Goal: Communication & Community: Answer question/provide support

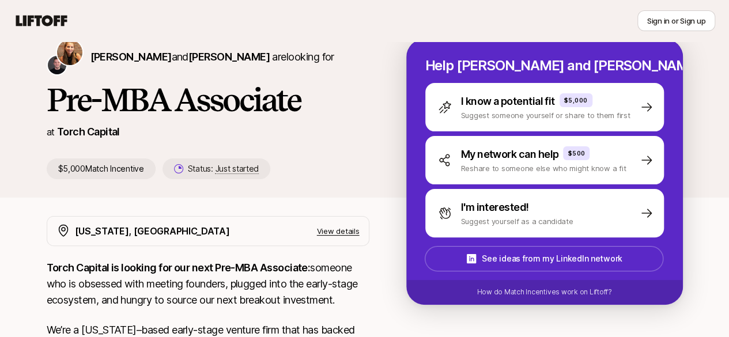
scroll to position [31, 0]
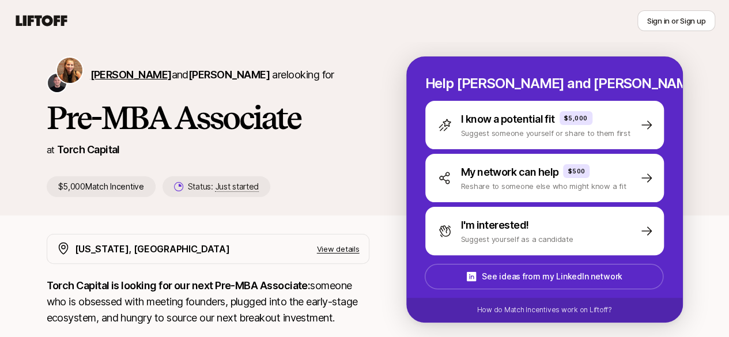
click at [94, 69] on span "[PERSON_NAME]" at bounding box center [131, 75] width 81 height 12
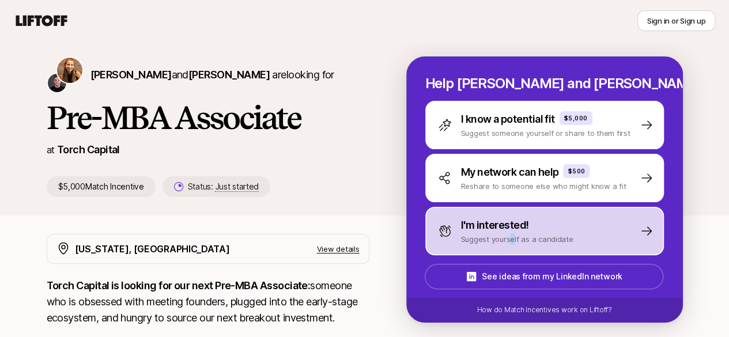
click at [526, 238] on p "Suggest yourself as a candidate" at bounding box center [517, 239] width 112 height 12
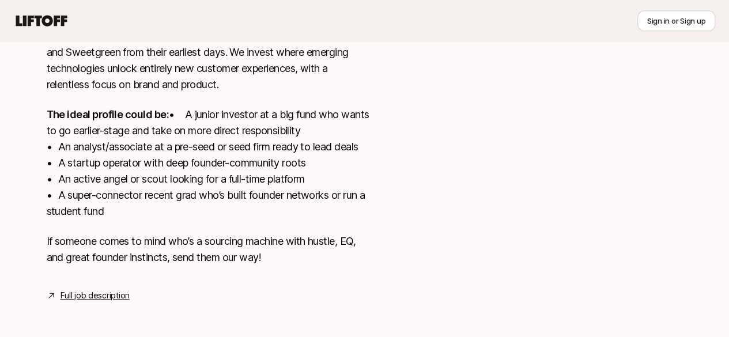
scroll to position [377, 0]
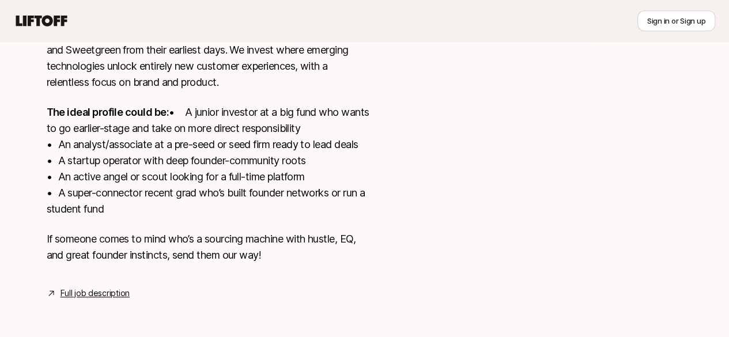
type textarea "x"
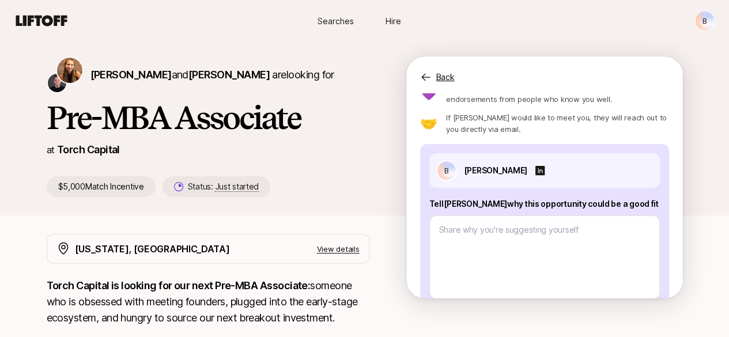
scroll to position [114, 0]
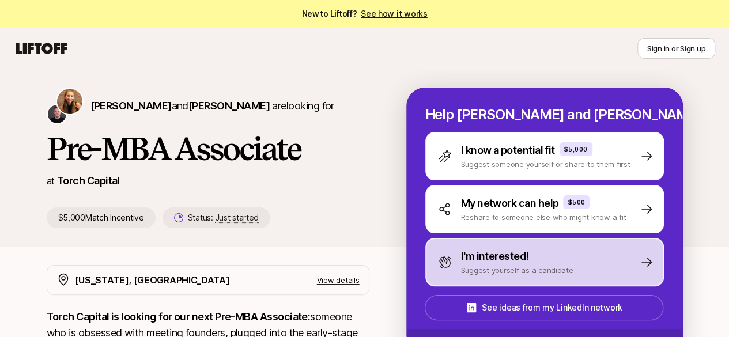
click at [451, 257] on icon at bounding box center [445, 263] width 12 height 12
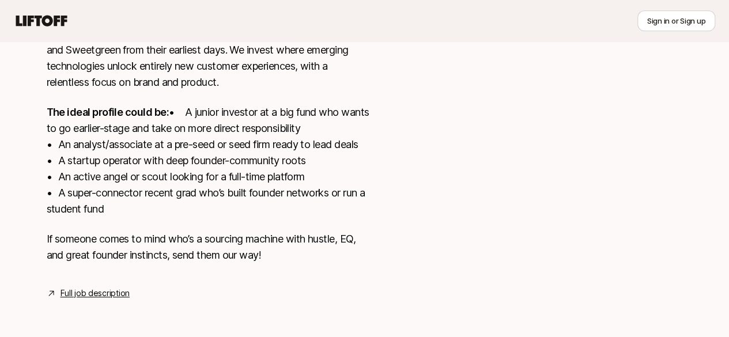
scroll to position [377, 0]
click at [97, 290] on link "Full job description" at bounding box center [95, 293] width 69 height 14
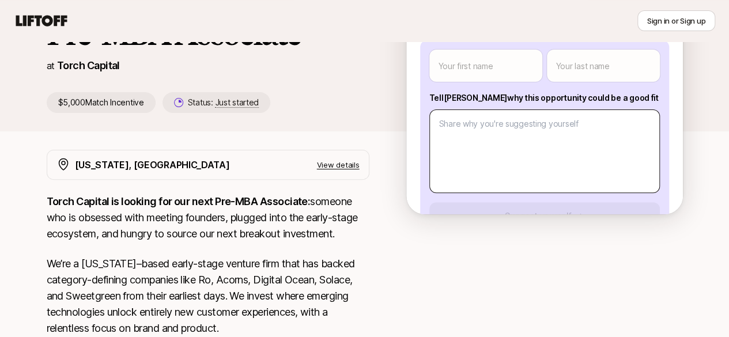
scroll to position [17, 0]
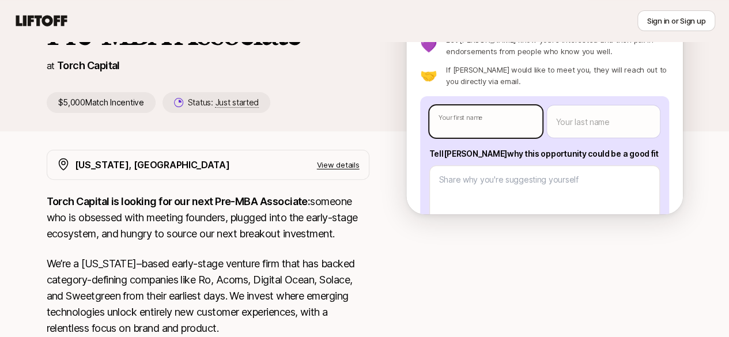
type textarea "x"
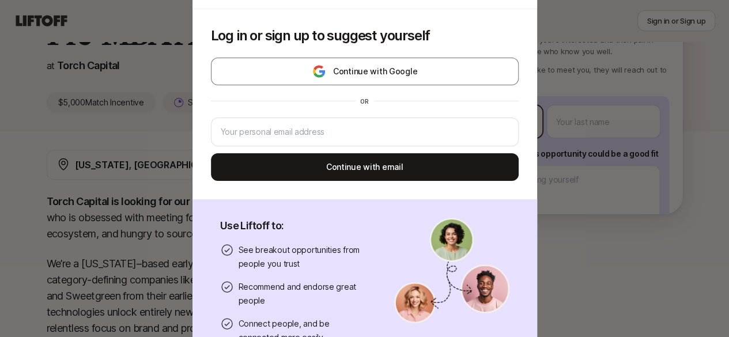
drag, startPoint x: 511, startPoint y: 124, endPoint x: 500, endPoint y: 115, distance: 14.3
click at [511, 124] on body "New to Liftoff? See how it works Sign in or Sign up Sign in or Sign up Katie Re…" at bounding box center [364, 53] width 729 height 337
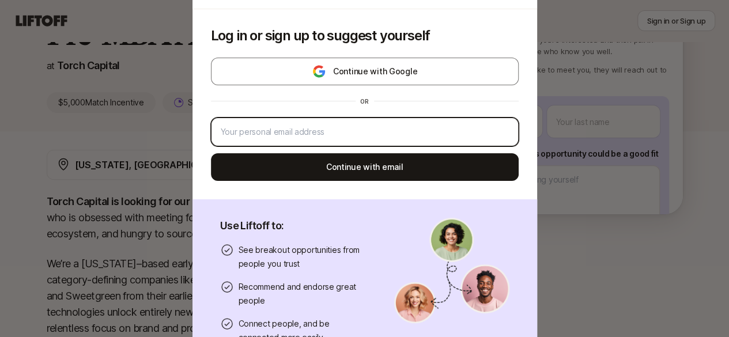
click at [353, 135] on input "email" at bounding box center [365, 132] width 288 height 14
type input "bbutcher3615@gmail.com"
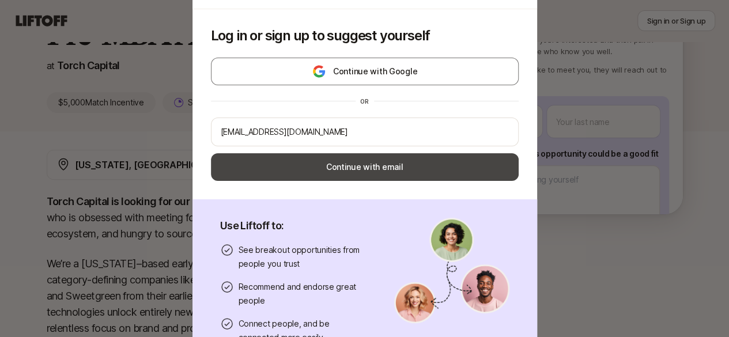
click at [347, 165] on button "Continue with email" at bounding box center [365, 167] width 308 height 28
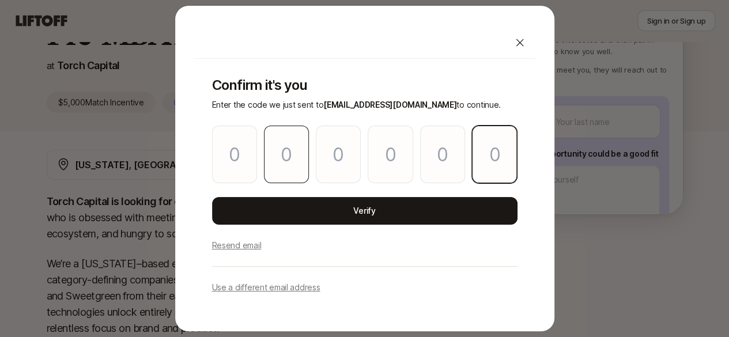
paste input "8"
type input "2"
type input "5"
type input "9"
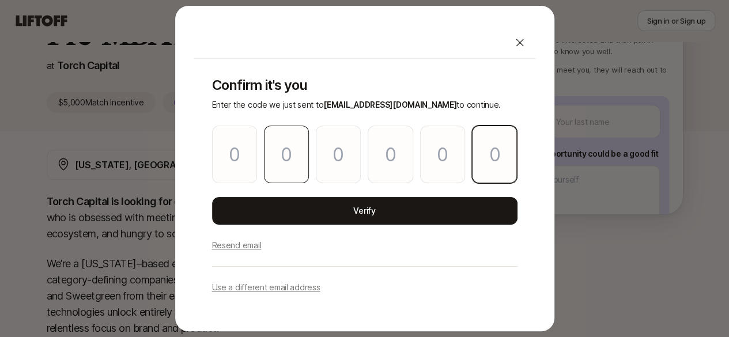
type input "9"
type input "8"
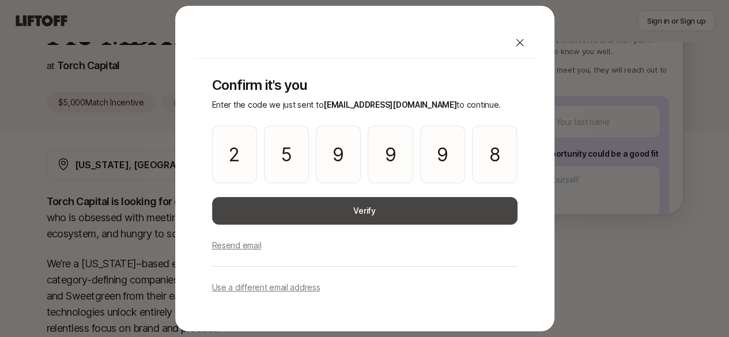
click at [323, 207] on button "Verify" at bounding box center [365, 211] width 306 height 28
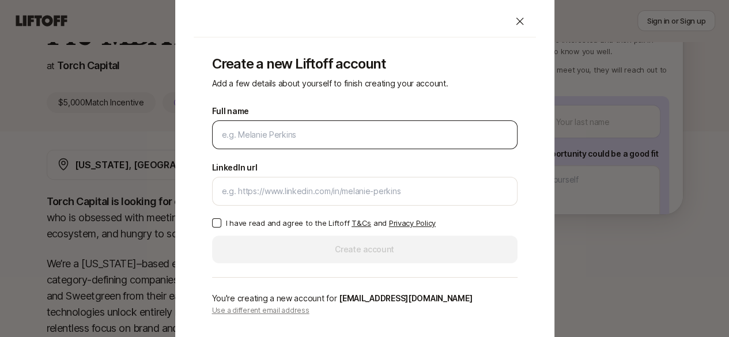
click at [302, 138] on input "Full name" at bounding box center [365, 135] width 286 height 14
type input "[PERSON_NAME]"
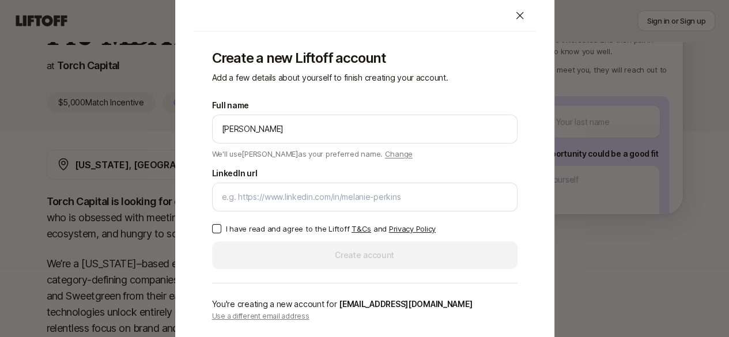
scroll to position [173, 0]
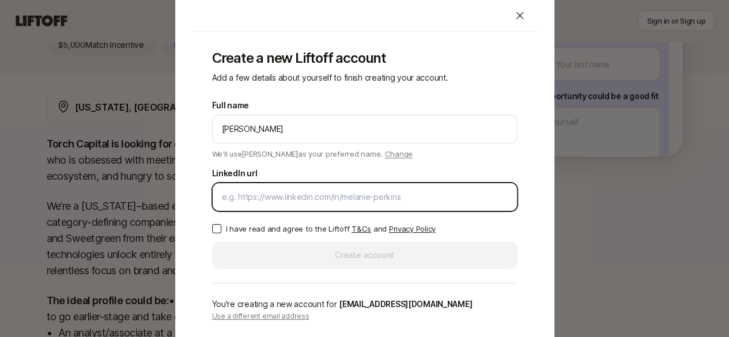
click at [338, 199] on input "LinkedIn url" at bounding box center [365, 197] width 286 height 14
paste input "https://www.linkedin.com/in/benjaminbutcher3/"
type input "https://www.linkedin.com/in/benjaminbutcher3/"
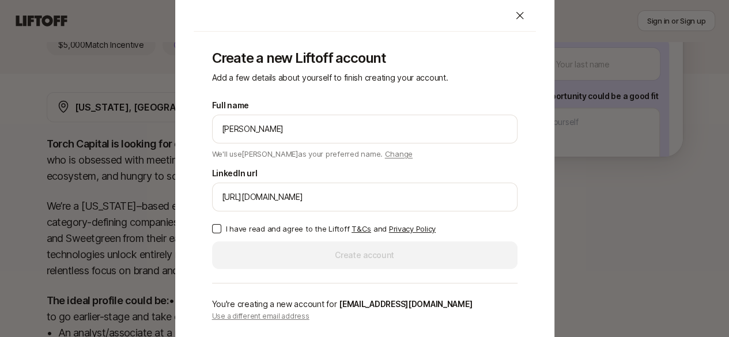
click at [221, 227] on label "I have read and agree to the Liftoff T&Cs and Privacy Policy" at bounding box center [365, 229] width 306 height 12
click at [221, 227] on button "I have read and agree to the Liftoff T&Cs and Privacy Policy" at bounding box center [216, 228] width 9 height 9
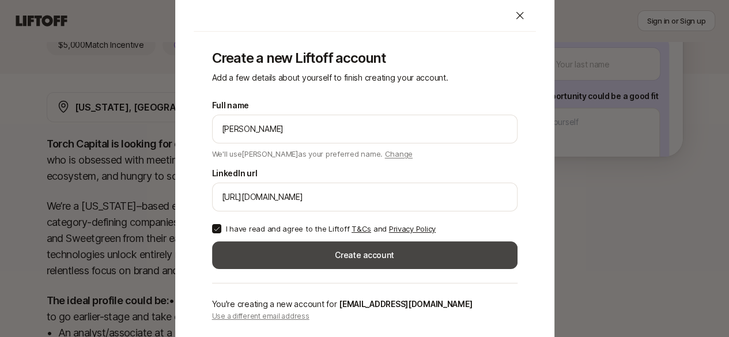
click at [251, 252] on button "Create account" at bounding box center [365, 256] width 306 height 28
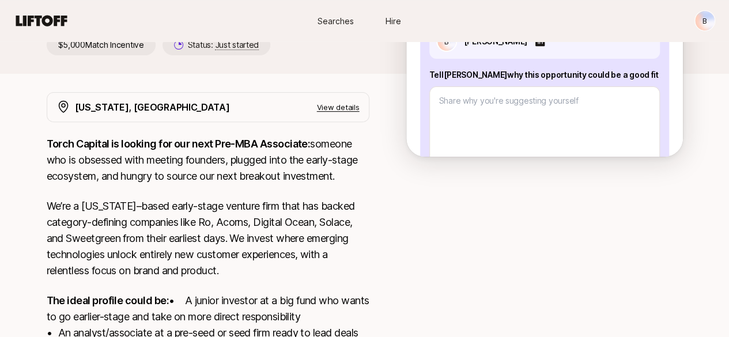
scroll to position [58, 0]
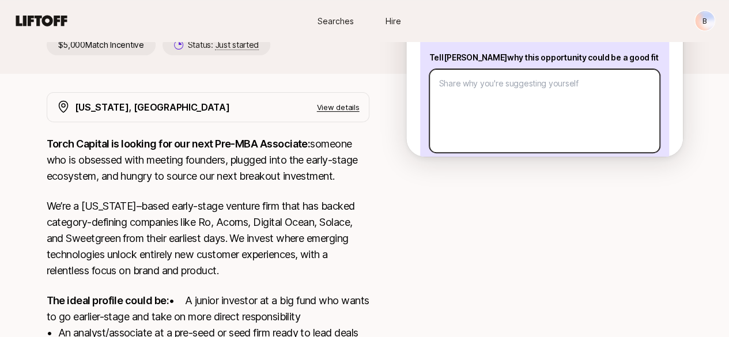
click at [465, 102] on textarea at bounding box center [544, 111] width 231 height 84
type textarea "x"
type textarea "A"
type textarea "x"
type textarea "Ab"
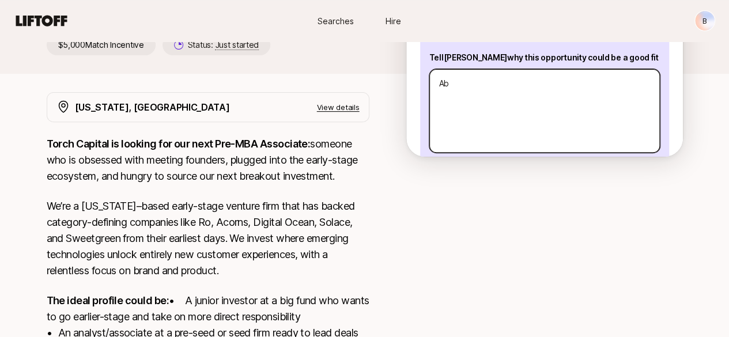
type textarea "x"
type textarea "Abo"
type textarea "x"
type textarea "Abou"
type textarea "x"
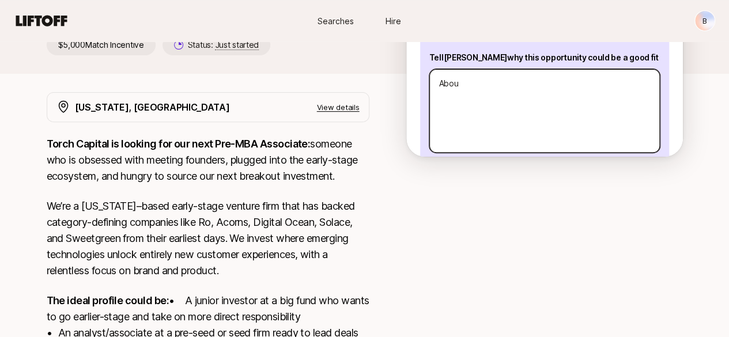
type textarea "About"
type textarea "x"
type textarea "About"
type textarea "x"
type textarea "About M"
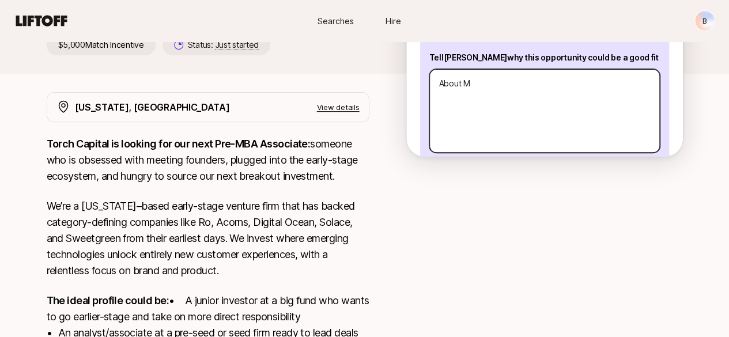
type textarea "x"
type textarea "About Me"
type textarea "x"
type textarea "About Me:"
type textarea "x"
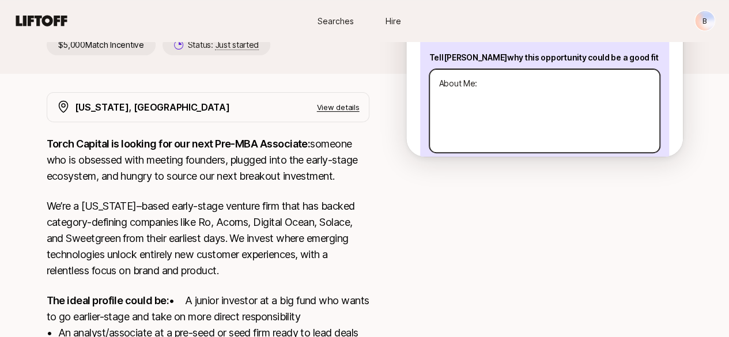
type textarea "About Me:"
type textarea "x"
type textarea "About Me:"
click at [495, 103] on textarea "About Me:" at bounding box center [544, 111] width 231 height 84
paste textarea "I’m a strategic operator-turned-scout with a track record of connecting high-co…"
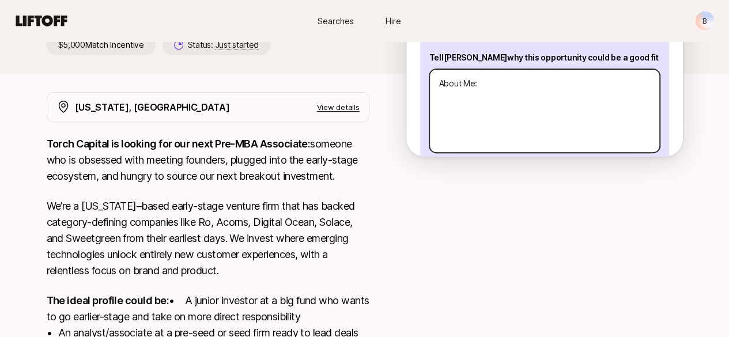
type textarea "x"
type textarea "About Me: I’m a strategic operator-turned-scout with a track record of connecti…"
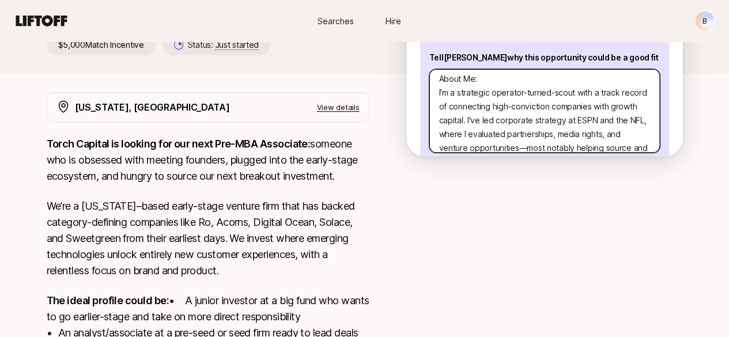
scroll to position [0, 0]
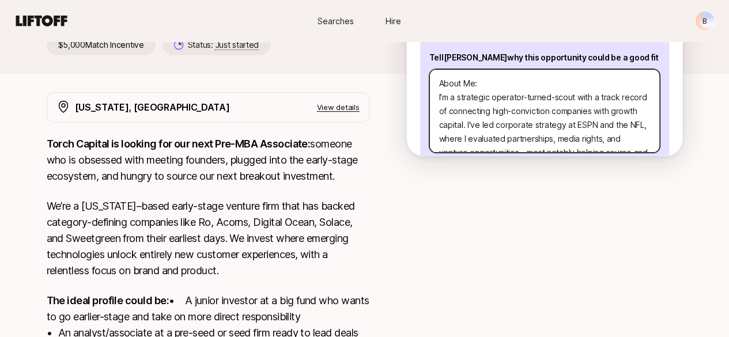
click at [476, 99] on textarea "About Me: I’m a strategic operator-turned-scout with a track record of connecti…" at bounding box center [544, 111] width 231 height 84
type textarea "x"
type textarea "About Me: I’m a strategic operator- -scout with a track record of connecting hi…"
type textarea "x"
type textarea "About Me: I’m a strategic operator- a-scout with a track record of connecting h…"
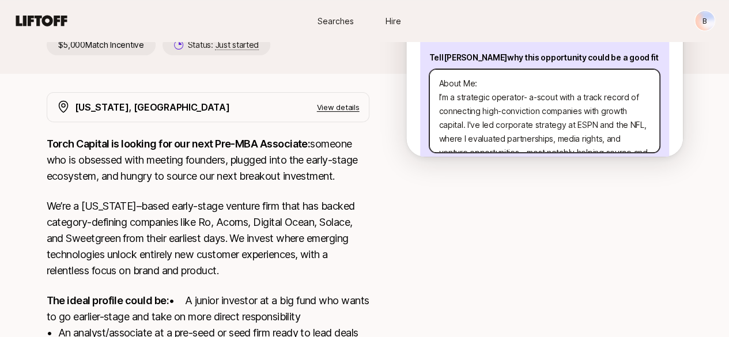
type textarea "x"
type textarea "About Me: I’m a strategic operator- an-scout with a track record of connecting …"
type textarea "x"
type textarea "About Me: I’m a strategic operator- and-scout with a track record of connecting…"
type textarea "x"
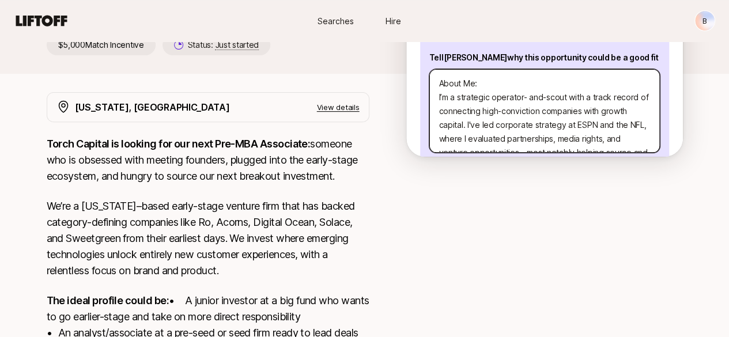
type textarea "About Me: I’m a strategic operator- and -scout with a track record of connectin…"
type textarea "x"
type textarea "About Me: I’m a strategic operator- and p-scout with a track record of connecti…"
type textarea "x"
type textarea "About Me: I’m a strategic operator- and pa-scout with a track record of connect…"
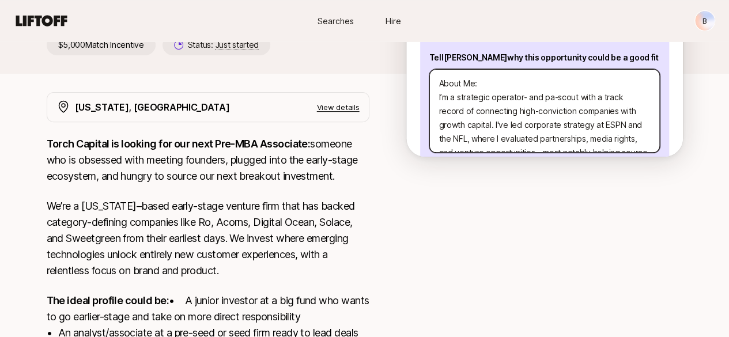
type textarea "x"
type textarea "About Me: I’m a strategic operator- and par-scout with a track record of connec…"
type textarea "x"
type textarea "About Me: I’m a strategic operator- and part-scout with a track record of conne…"
type textarea "x"
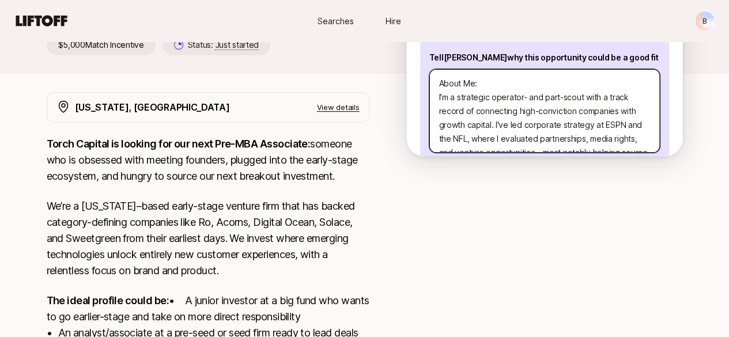
type textarea "About Me: I’m a strategic operator- and part-tscout with a track record of conn…"
type textarea "x"
type textarea "About Me: I’m a strategic operator- and part-tiscout with a track record of con…"
type textarea "x"
type textarea "About Me: I’m a strategic operator- and part-timscout with a track record of co…"
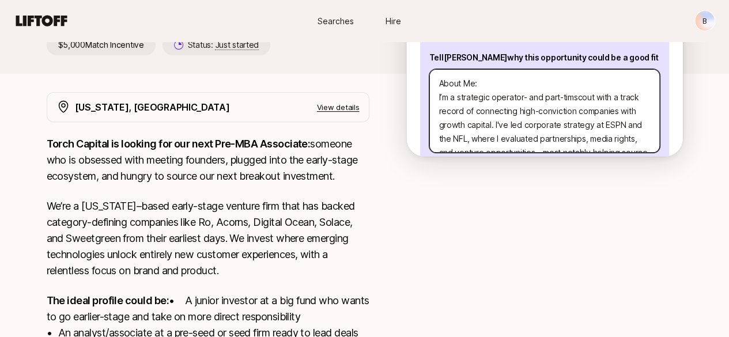
type textarea "x"
type textarea "About Me: I’m a strategic operator- and part-timescout with a track record of c…"
type textarea "x"
type textarea "About Me: I’m a strategic operator- and part-time scout with a track record of …"
type textarea "x"
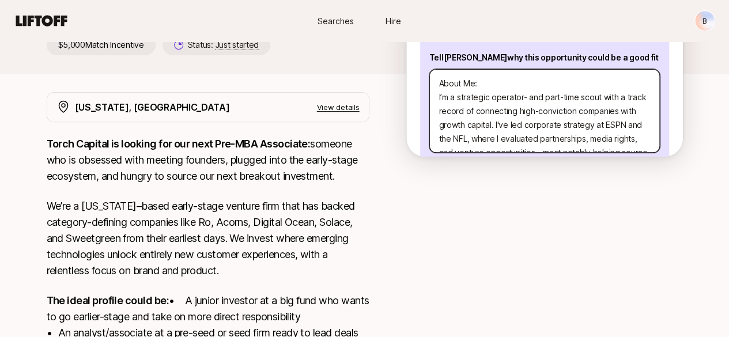
type textarea "About Me: I’m a strategic operator and part-time scout with a track record of c…"
type textarea "x"
type textarea "About Me: I’m a strategic operator and part-time scout with a p. I've led corpo…"
type textarea "x"
type textarea "About Me: I’m a strategic operator and part-time scout with a pa. I've led corp…"
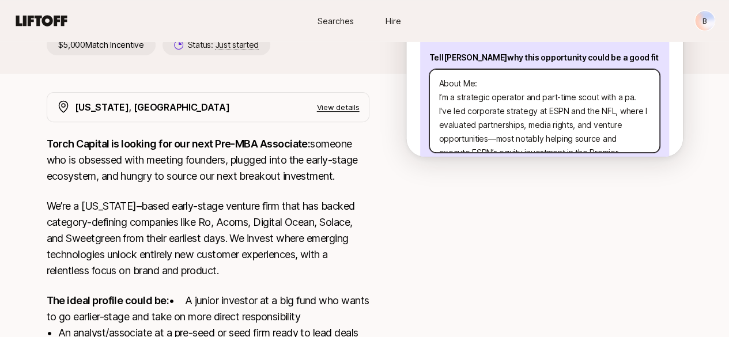
type textarea "x"
type textarea "About Me: I’m a strategic operator and part-time scout with a pas. I've led cor…"
type textarea "x"
type textarea "About Me: I’m a strategic operator and part-time scout with a pass. I've led co…"
type textarea "x"
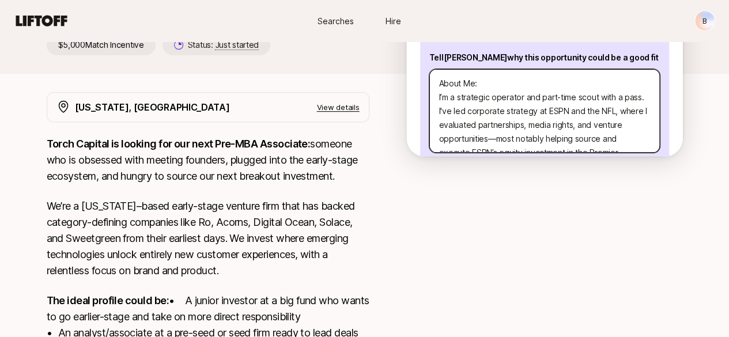
type textarea "About Me: I’m a strategic operator and part-time scout with a passi. I've led c…"
type textarea "x"
type textarea "About Me: I’m a strategic operator and part-time scout with a passio. I've led …"
type textarea "x"
type textarea "About Me: I’m a strategic operator and part-time scout with a passion. I've led…"
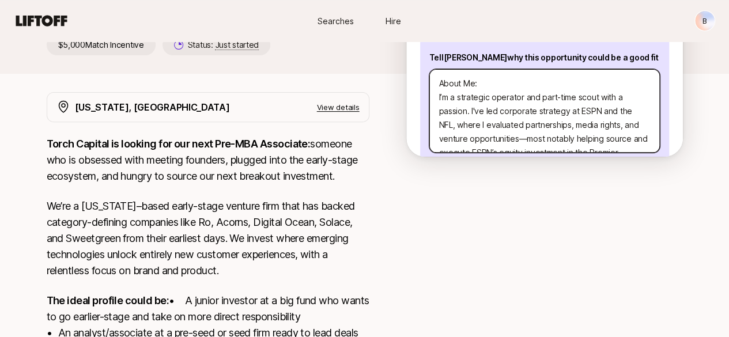
type textarea "x"
type textarea "About Me: I’m a strategic operator and part-time scout with a passion . I've le…"
type textarea "x"
type textarea "About Me: I’m a strategic operator and part-time scout with a passion f. I've l…"
type textarea "x"
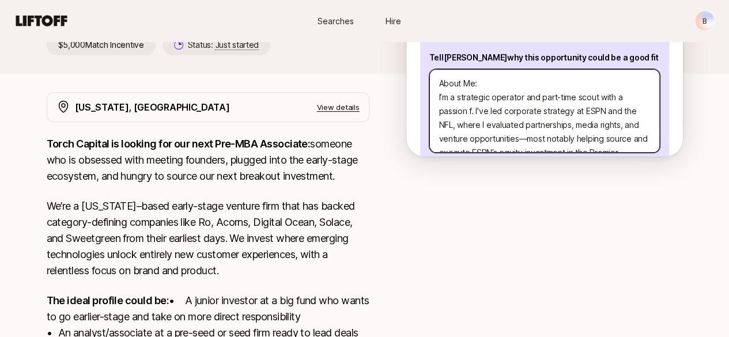
type textarea "About Me: I’m a strategic operator and part-time scout with a passion fo. I've …"
type textarea "x"
type textarea "About Me: I’m a strategic operator and part-time scout with a passion for. I've…"
type textarea "x"
type textarea "About Me: I’m a strategic operator and part-time scout with a passion for . I'v…"
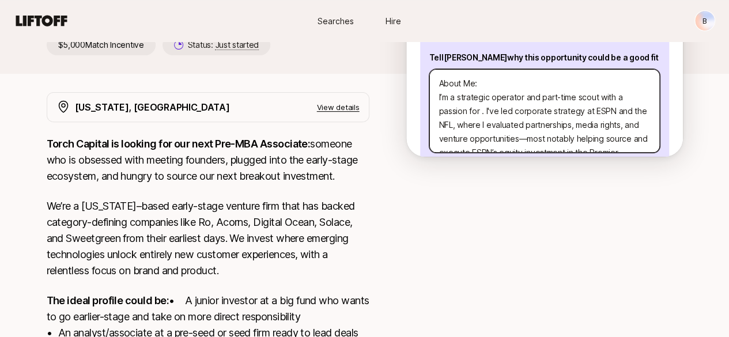
type textarea "x"
type textarea "About Me: I’m a strategic operator and part-time scout with a passion for c. I'…"
type textarea "x"
type textarea "About Me: I’m a strategic operator and part-time scout with a passion for co. I…"
type textarea "x"
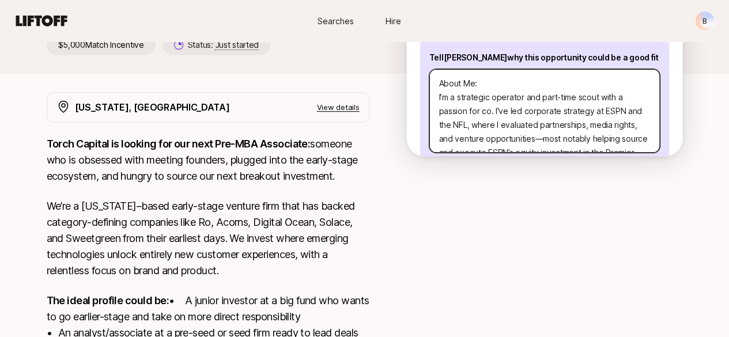
type textarea "About Me: I’m a strategic operator and part-time scout with a passion for con. …"
type textarea "x"
type textarea "About Me: I’m a strategic operator and part-time scout with a passion for conn.…"
type textarea "x"
type textarea "About Me: I’m a strategic operator and part-time scout with a passion for conne…"
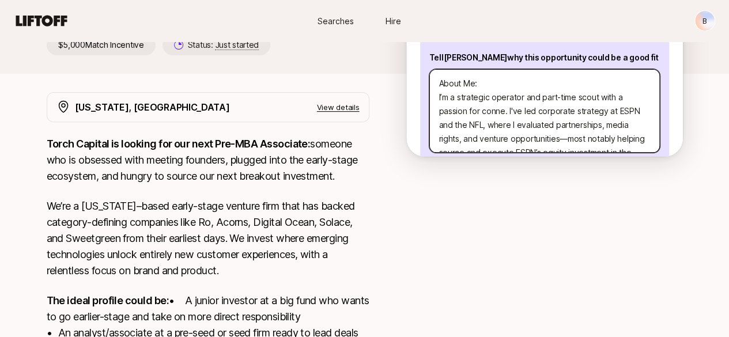
type textarea "x"
type textarea "About Me: I’m a strategic operator and part-time scout with a passion for conne…"
type textarea "x"
type textarea "About Me: I’m a strategic operator and part-time scout with a passion for conne…"
type textarea "x"
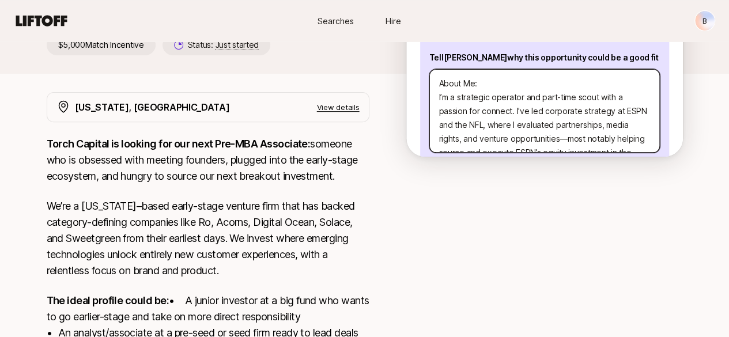
type textarea "About Me: I’m a strategic operator and part-time scout with a passion for conne…"
type textarea "x"
type textarea "About Me: I’m a strategic operator and part-time scout with a passion for conne…"
type textarea "x"
type textarea "About Me: I’m a strategic operator and part-time scout with a passion for conne…"
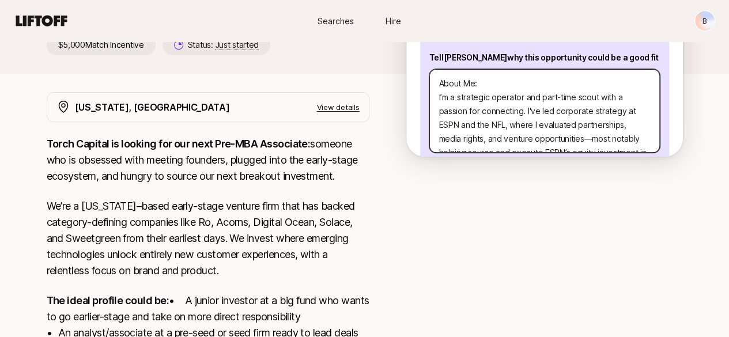
type textarea "x"
type textarea "About Me: I’m a strategic operator and part-time scout with a passion for conne…"
type textarea "x"
type textarea "About Me: I’m a strategic operator and part-time scout with a passion for conne…"
type textarea "x"
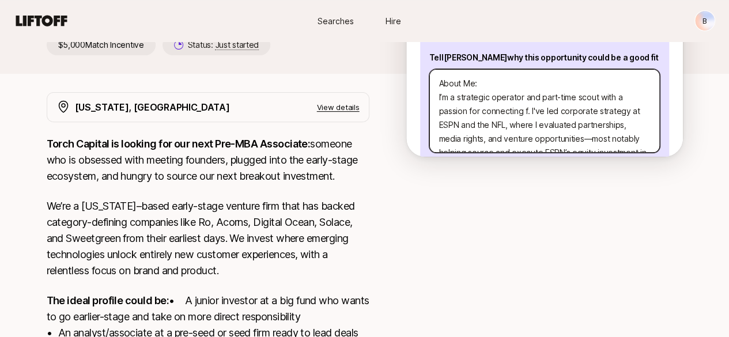
type textarea "About Me: I’m a strategic operator and part-time scout with a passion for conne…"
type textarea "x"
type textarea "About Me: I’m a strategic operator and part-time scout with a passion for conne…"
type textarea "x"
type textarea "About Me: I’m a strategic operator and part-time scout with a passion for conne…"
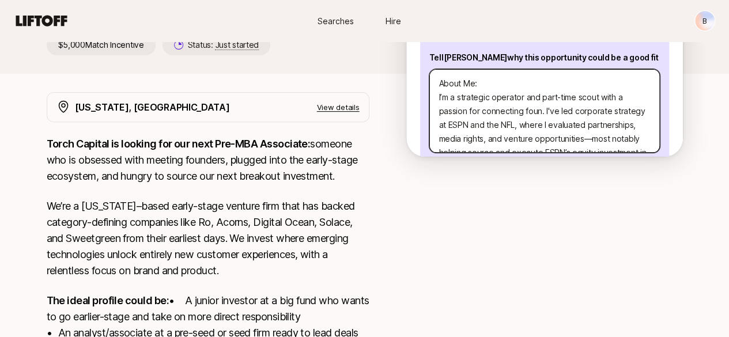
type textarea "x"
type textarea "About Me: I’m a strategic operator and part-time scout with a passion for conne…"
type textarea "x"
type textarea "About Me: I’m a strategic operator and part-time scout with a passion for conne…"
type textarea "x"
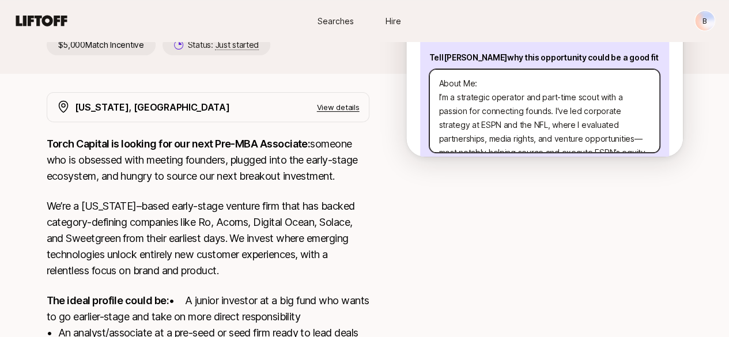
type textarea "About Me: I’m a strategic operator and part-time scout with a passion for conne…"
type textarea "x"
type textarea "About Me: I’m a strategic operator and part-time scout with a passion for conne…"
type textarea "x"
type textarea "About Me: I’m a strategic operator and part-time scout with a passion for conne…"
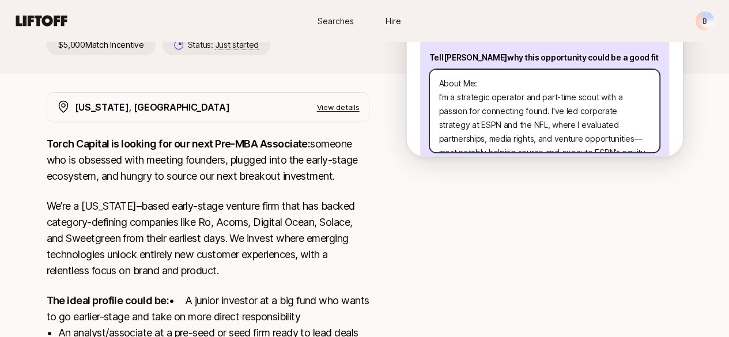
type textarea "x"
type textarea "About Me: I’m a strategic operator and part-time scout with a passion for conne…"
type textarea "x"
type textarea "About Me: I’m a strategic operator and part-time scout with a passion for conne…"
type textarea "x"
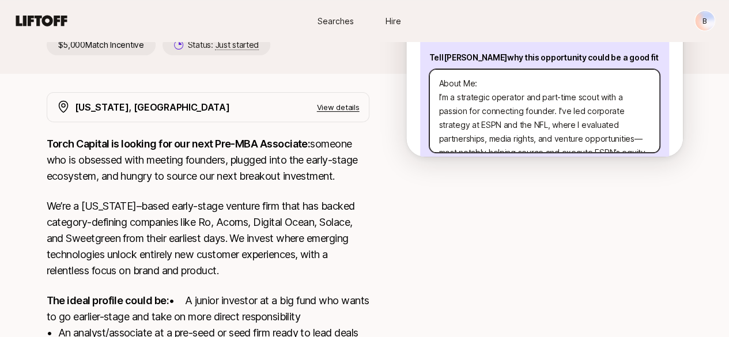
type textarea "About Me: I’m a strategic operator and part-time scout with a passion for conne…"
type textarea "x"
type textarea "About Me: I’m a strategic operator and part-time scout with a passion for conne…"
type textarea "x"
type textarea "About Me: I’m a strategic operator and part-time scout with a passion for conne…"
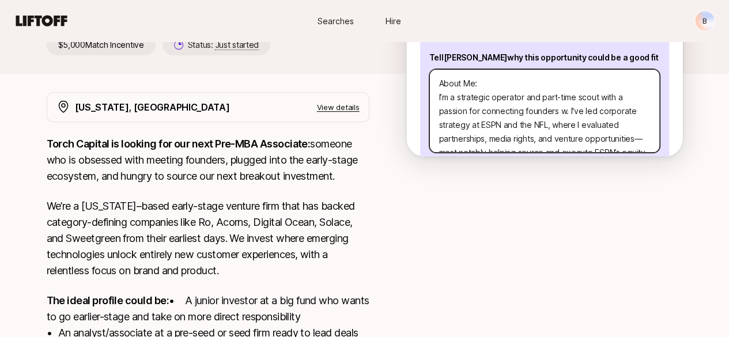
type textarea "x"
type textarea "About Me: I’m a strategic operator and part-time scout with a passion for conne…"
type textarea "x"
type textarea "About Me: I’m a strategic operator and part-time scout with a passion for conne…"
type textarea "x"
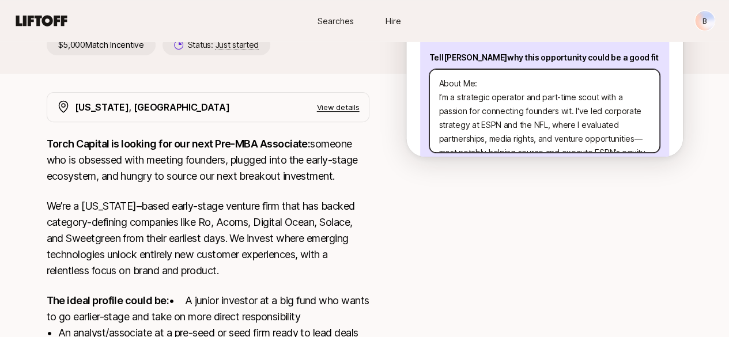
type textarea "About Me: I’m a strategic operator and part-time scout with a passion for conne…"
type textarea "x"
type textarea "About Me: I’m a strategic operator and part-time scout with a passion for conne…"
type textarea "x"
type textarea "About Me: I’m a strategic operator and part-time scout with a passion for conne…"
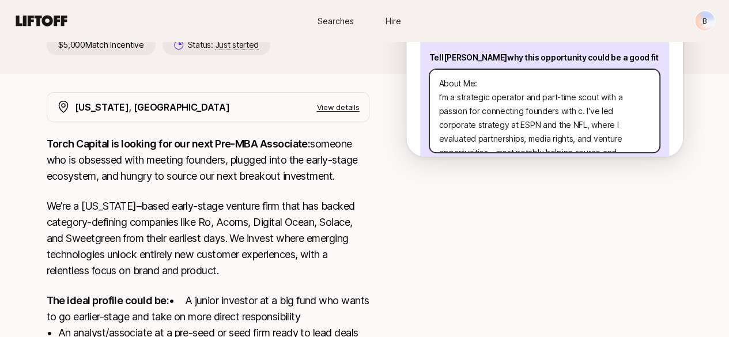
type textarea "x"
type textarea "About Me: I’m a strategic operator and part-time scout with a passion for conne…"
type textarea "x"
type textarea "About Me: I’m a strategic operator and part-time scout with a passion for conne…"
type textarea "x"
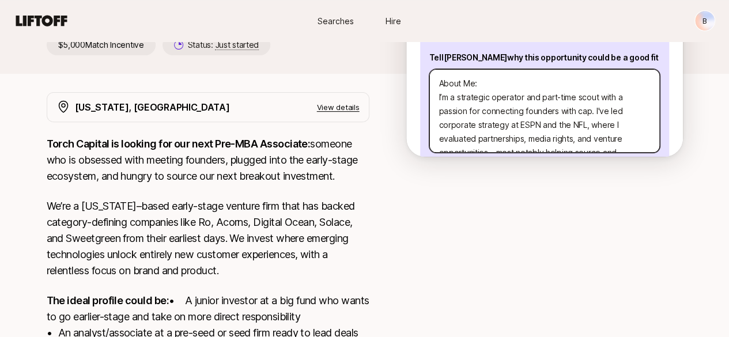
type textarea "About Me: I’m a strategic operator and part-time scout with a passion for conne…"
type textarea "x"
type textarea "About Me: I’m a strategic operator and part-time scout with a passion for conne…"
type textarea "x"
type textarea "About Me: I’m a strategic operator and part-time scout with a passion for conne…"
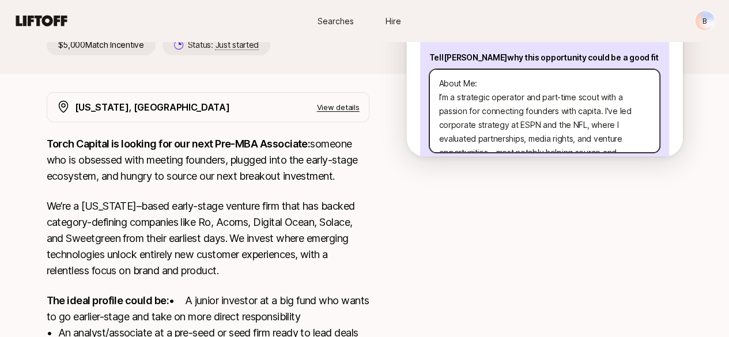
type textarea "x"
type textarea "About Me: I’m a strategic operator and part-time scout with a passion for conne…"
type textarea "x"
type textarea "About Me: I’m a strategic operator and part-time scout with a passion for conne…"
type textarea "x"
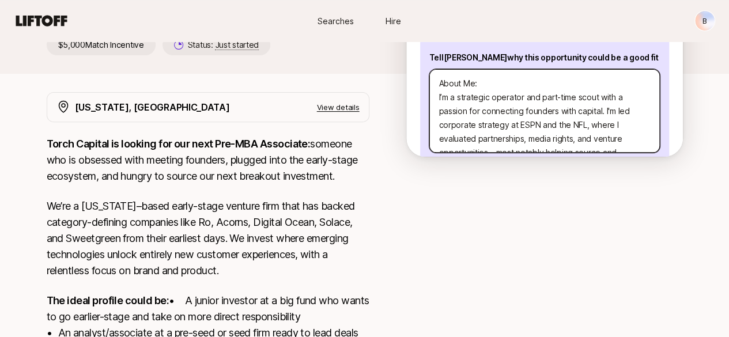
type textarea "About Me: I’m a strategic operator and part-time scout with a passion for conne…"
type textarea "x"
type textarea "About Me: I’m a strategic operator and part-time scout with a passion for conne…"
type textarea "x"
type textarea "About Me: I’m a strategic operator and part-time scout with a passion for conne…"
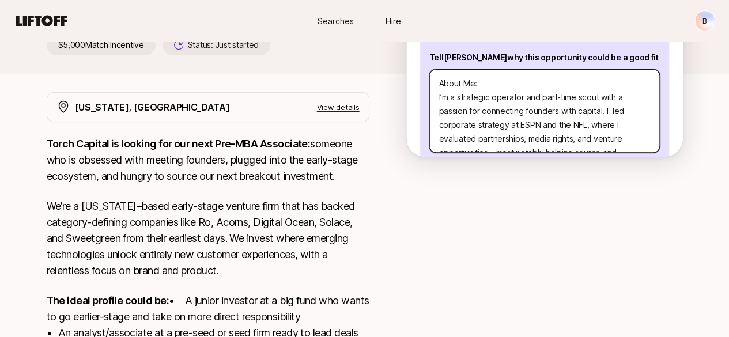
type textarea "x"
type textarea "About Me: I’m a strategic operator and part-time scout with a passion for conne…"
type textarea "x"
type textarea "About Me: I’m a strategic operator and part-time scout with a passion for conne…"
type textarea "x"
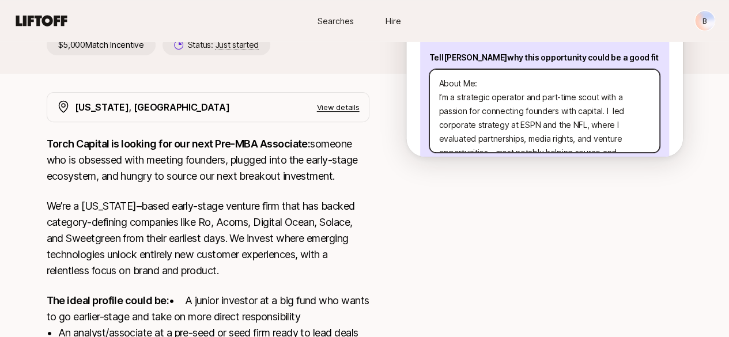
type textarea "About Me: I’m a strategic operator and part-time scout with a passion for conne…"
type textarea "x"
type textarea "About Me: I’m a strategic operator and part-time scout with a passion for conne…"
type textarea "x"
type textarea "About Me: I’m a strategic operator and part-time scout with a passion for conne…"
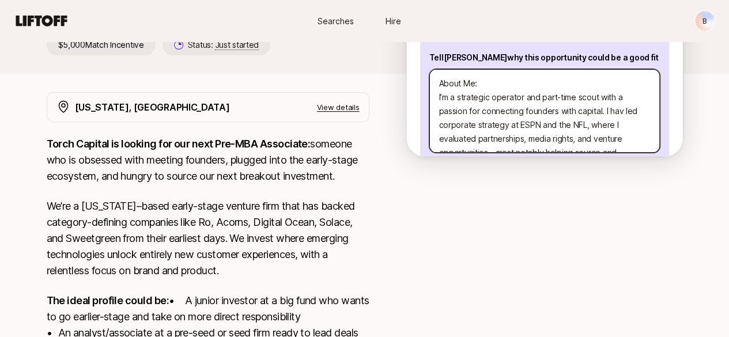
type textarea "x"
type textarea "About Me: I’m a strategic operator and part-time scout with a passion for conne…"
type textarea "x"
type textarea "About Me: I’m a strategic operator and part-time scout with a passion for conne…"
type textarea "x"
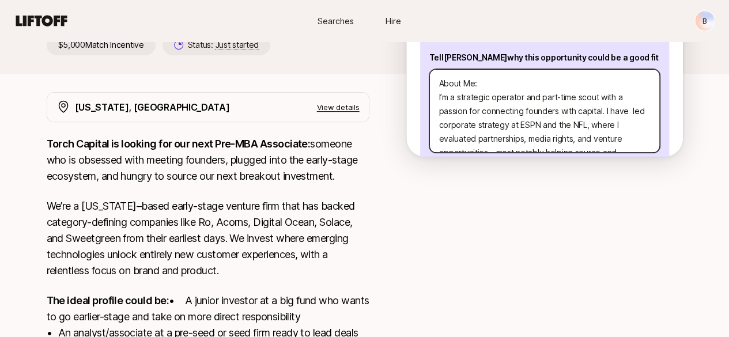
type textarea "About Me: I’m a strategic operator and part-time scout with a passion for conne…"
type textarea "x"
type textarea "About Me: I’m a strategic operator and part-time scout with a passion for conne…"
type textarea "x"
type textarea "About Me: I’m a strategic operator and part-time scout with a passion for conne…"
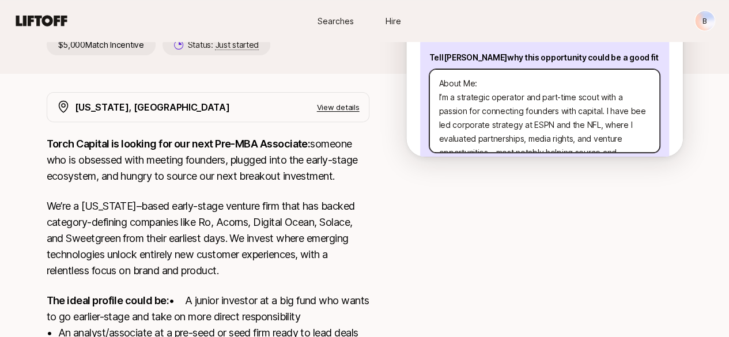
type textarea "x"
type textarea "About Me: I’m a strategic operator and part-time scout with a passion for conne…"
type textarea "x"
type textarea "About Me: I’m a strategic operator and part-time scout with a passion for conne…"
type textarea "x"
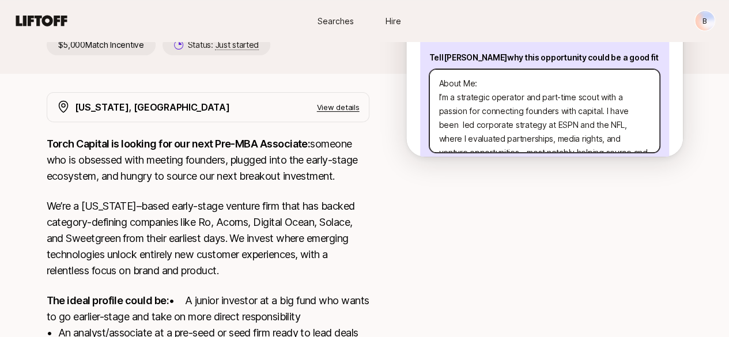
type textarea "About Me: I’m a strategic operator and part-time scout with a passion for conne…"
type textarea "x"
type textarea "About Me: I’m a strategic operator and part-time scout with a passion for conne…"
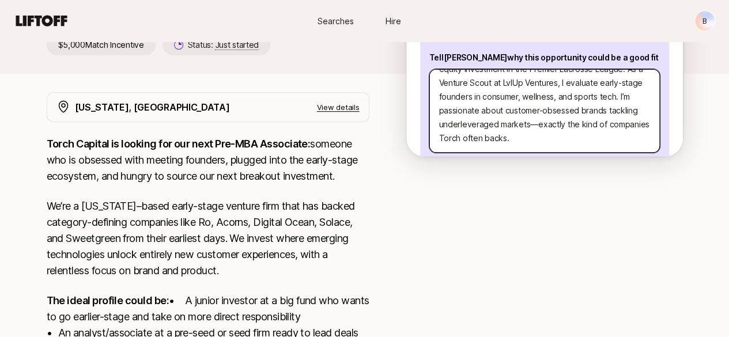
scroll to position [111, 0]
click at [550, 112] on textarea "About Me: I’m a strategic operator and part-time scout with a passion for conne…" at bounding box center [544, 111] width 231 height 84
click at [527, 108] on textarea "About Me: I’m a strategic operator and part-time scout with a passion for conne…" at bounding box center [544, 111] width 231 height 84
click at [590, 101] on textarea "About Me: I’m a strategic operator and part-time scout with a passion for conne…" at bounding box center [544, 111] width 231 height 84
drag, startPoint x: 601, startPoint y: 119, endPoint x: 599, endPoint y: 125, distance: 6.6
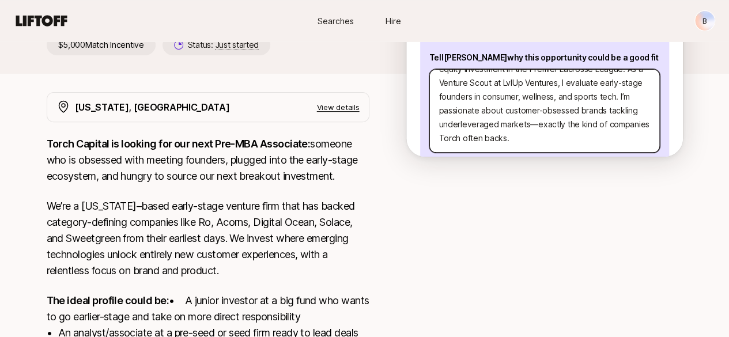
click at [601, 119] on textarea "About Me: I’m a strategic operator and part-time scout with a passion for conne…" at bounding box center [544, 111] width 231 height 84
click at [530, 122] on textarea "About Me: I’m a strategic operator and part-time scout with a passion for conne…" at bounding box center [544, 111] width 231 height 84
click at [498, 110] on textarea "About Me: I’m a strategic operator and part-time scout with a passion for conne…" at bounding box center [544, 111] width 231 height 84
click at [549, 100] on textarea "About Me: I’m a strategic operator and part-time scout with a passion for conne…" at bounding box center [544, 111] width 231 height 84
click at [602, 101] on textarea "About Me: I’m a strategic operator and part-time scout with a passion for conne…" at bounding box center [544, 111] width 231 height 84
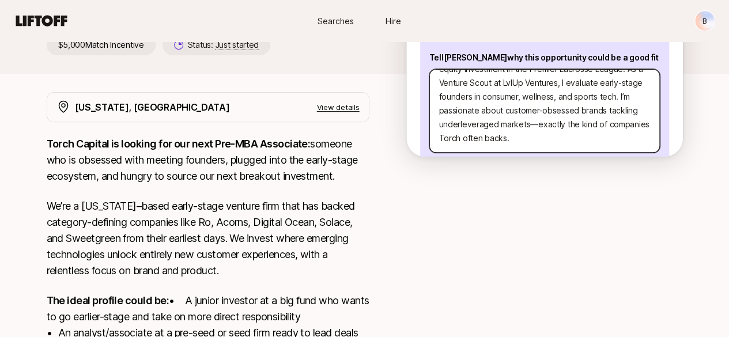
click at [537, 114] on textarea "About Me: I’m a strategic operator and part-time scout with a passion for conne…" at bounding box center [544, 111] width 231 height 84
click at [506, 115] on textarea "About Me: I’m a strategic operator and part-time scout with a passion for conne…" at bounding box center [544, 111] width 231 height 84
click at [515, 123] on textarea "About Me: I’m a strategic operator and part-time scout with a passion for conne…" at bounding box center [544, 111] width 231 height 84
click at [556, 122] on textarea "About Me: I’m a strategic operator and part-time scout with a passion for conne…" at bounding box center [544, 111] width 231 height 84
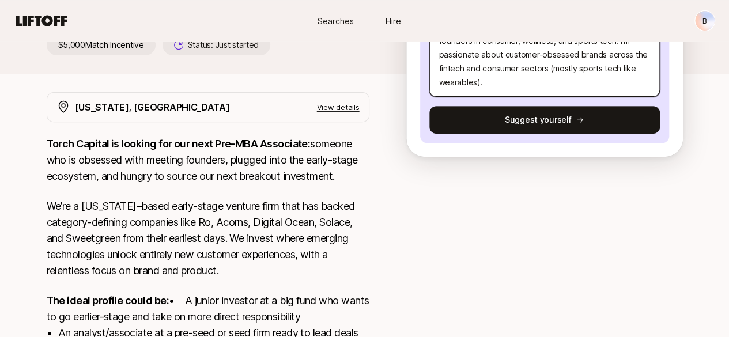
click at [575, 79] on textarea "About Me: I’m a strategic operator and part-time scout with a passion for conne…" at bounding box center [544, 55] width 231 height 84
click at [469, 78] on textarea "About Me: I’m a strategic operator and part-time scout with a passion for conne…" at bounding box center [544, 55] width 231 height 84
paste textarea "1. What investment thesis are you most excited about?"
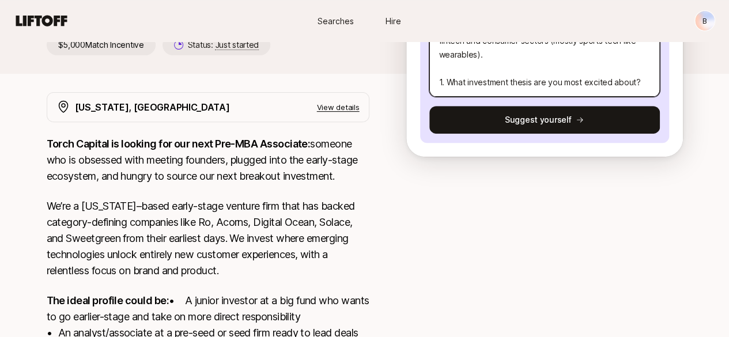
scroll to position [152, 0]
click at [565, 70] on textarea "About Me: I’m a strategic operator and part-time scout with a passion for conne…" at bounding box center [544, 55] width 231 height 84
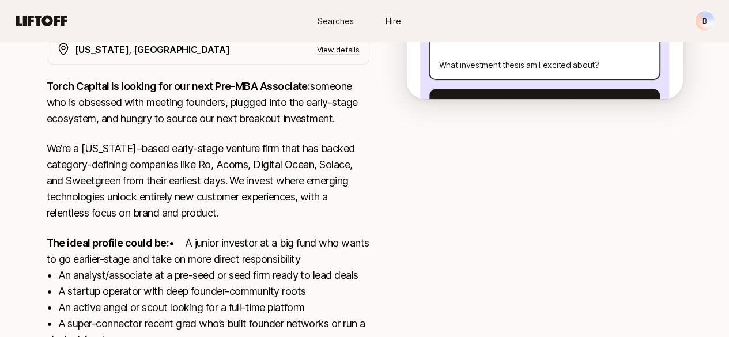
scroll to position [56, 0]
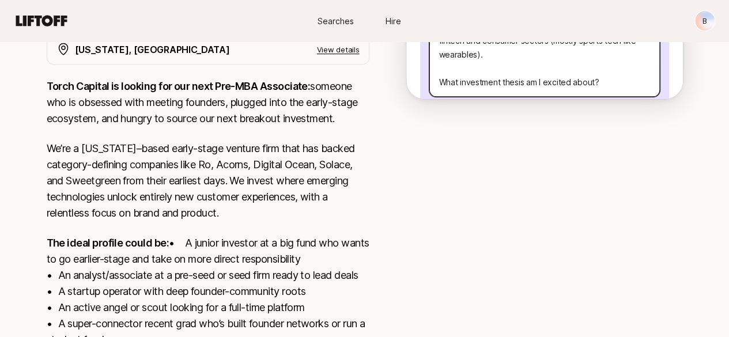
click at [619, 87] on textarea "About Me: I’m a strategic operator and part-time scout with a passion for conne…" at bounding box center [544, 55] width 231 height 84
paste textarea "I’m most energized by the rise of wellness-first brands that combine emotional …"
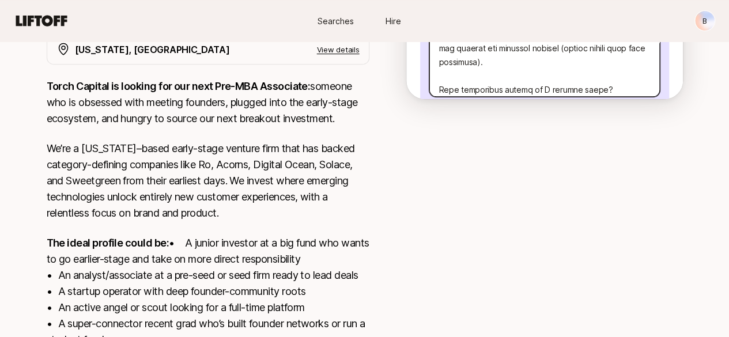
scroll to position [175, 0]
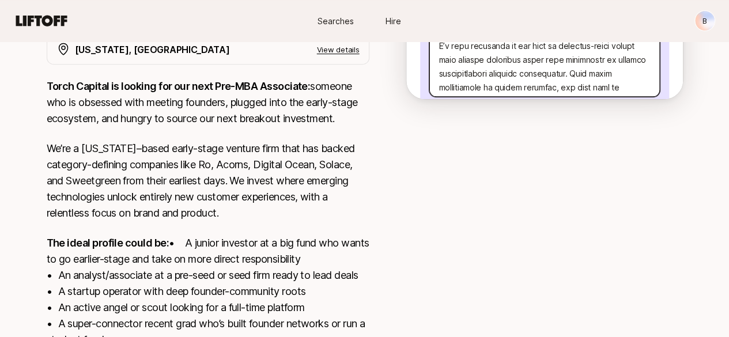
click at [503, 64] on textarea at bounding box center [544, 55] width 231 height 84
click at [476, 74] on textarea at bounding box center [544, 55] width 231 height 84
click at [566, 78] on textarea at bounding box center [544, 55] width 231 height 84
click at [518, 81] on textarea at bounding box center [544, 55] width 231 height 84
click at [503, 82] on textarea at bounding box center [544, 55] width 231 height 84
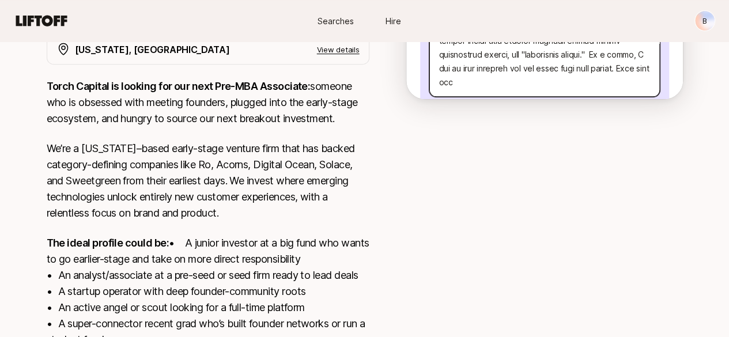
scroll to position [291, 0]
paste textarea "Founder & CEO @ Movetru"
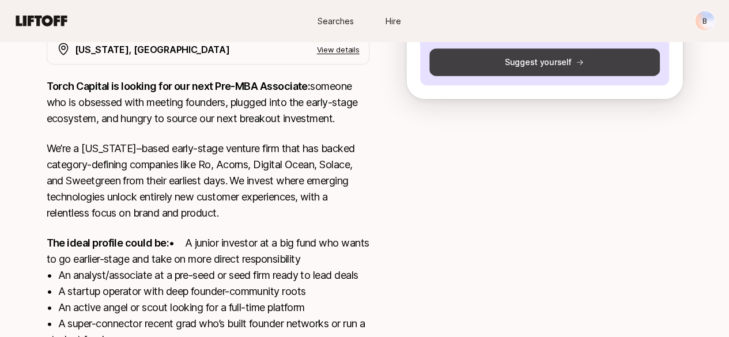
scroll to position [56, 0]
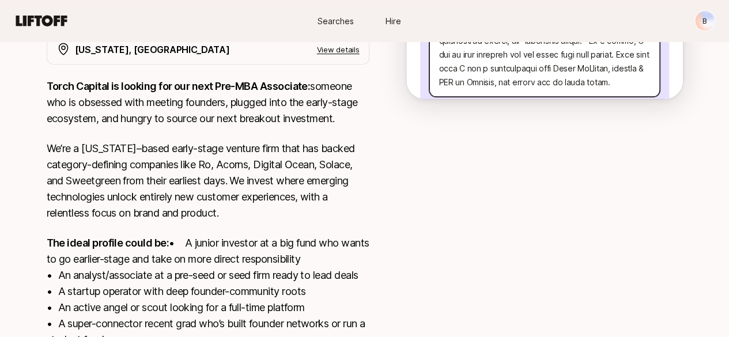
click at [577, 76] on textarea at bounding box center [544, 55] width 231 height 84
paste textarea "Three Companies Torch Should Consider"
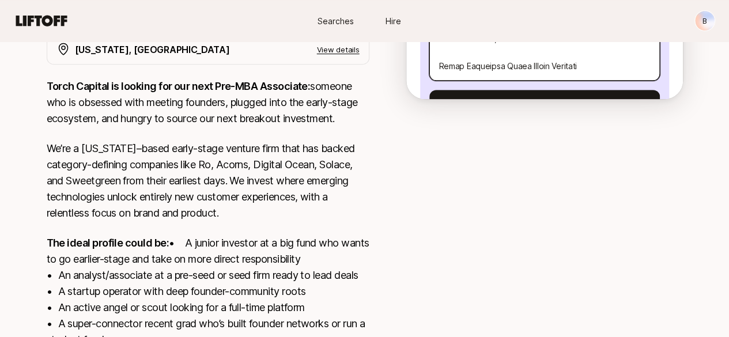
scroll to position [56, 0]
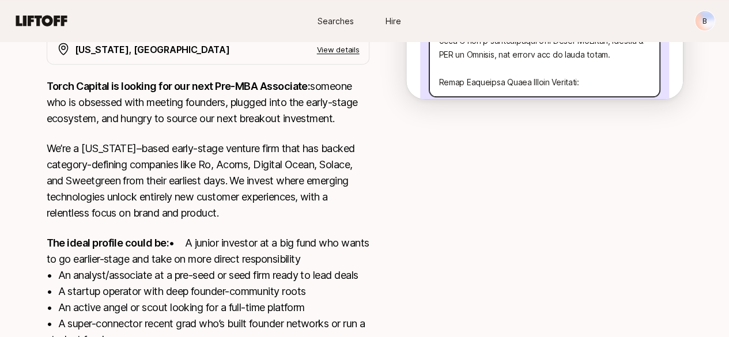
paste textarea "Somnee – An AI-powered neurotech headband that optimizes sleep through clinical…"
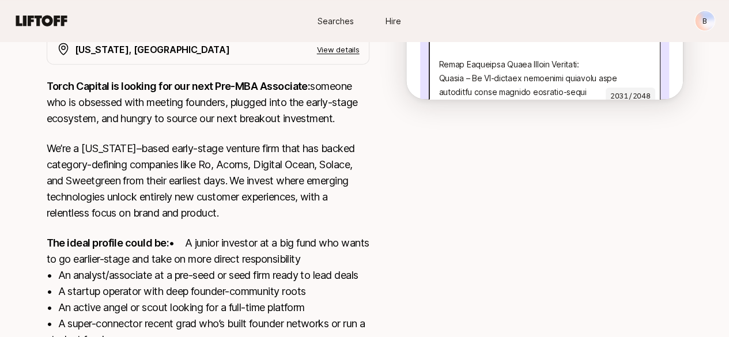
scroll to position [380, 0]
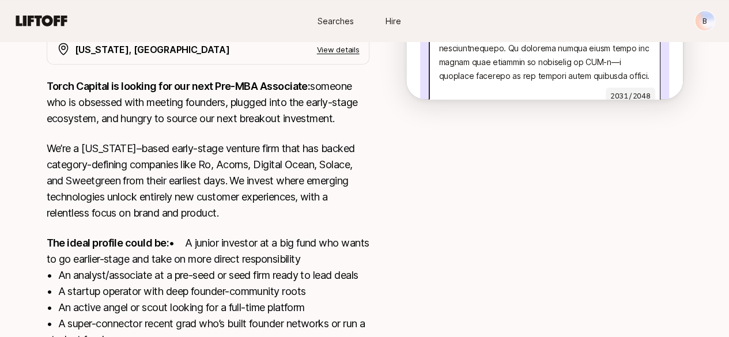
click at [615, 50] on textarea at bounding box center [544, 60] width 231 height 95
click at [455, 74] on textarea at bounding box center [544, 60] width 231 height 95
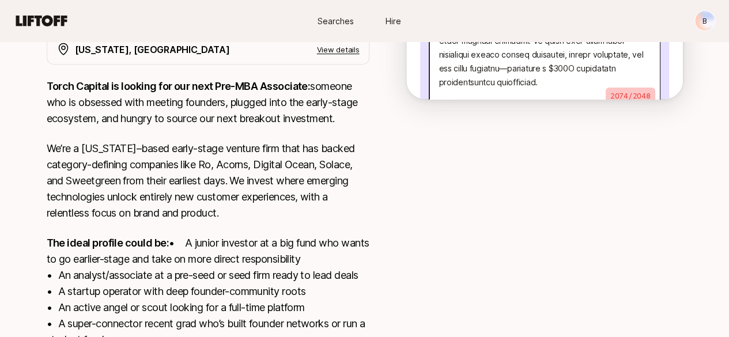
scroll to position [600, 0]
click at [500, 66] on textarea at bounding box center [544, 60] width 231 height 95
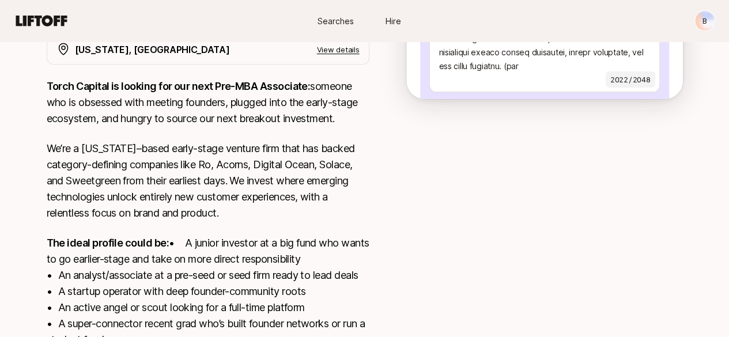
scroll to position [56, 0]
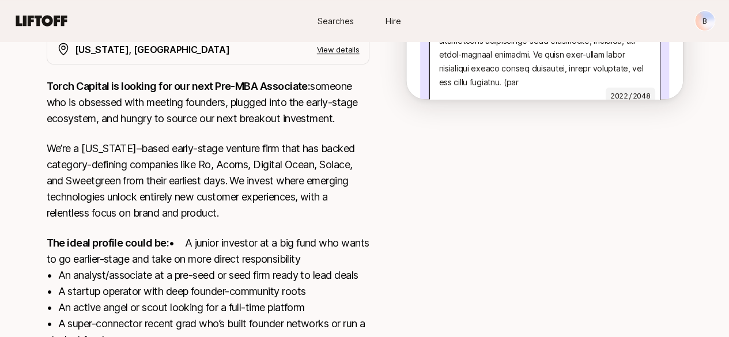
click at [580, 69] on textarea at bounding box center [544, 60] width 231 height 95
click at [534, 76] on textarea at bounding box center [544, 60] width 231 height 95
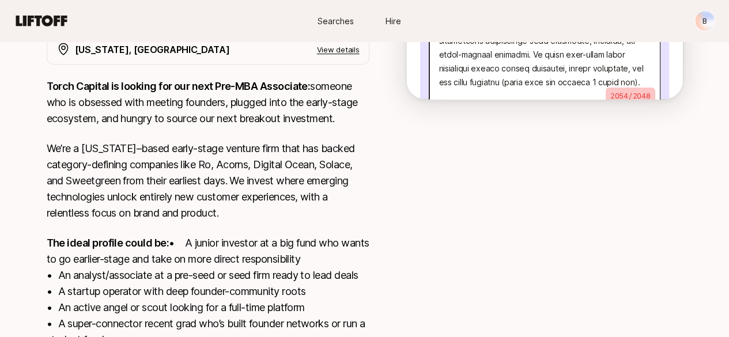
click at [531, 82] on textarea at bounding box center [544, 60] width 231 height 95
click at [541, 82] on textarea at bounding box center [544, 60] width 231 height 95
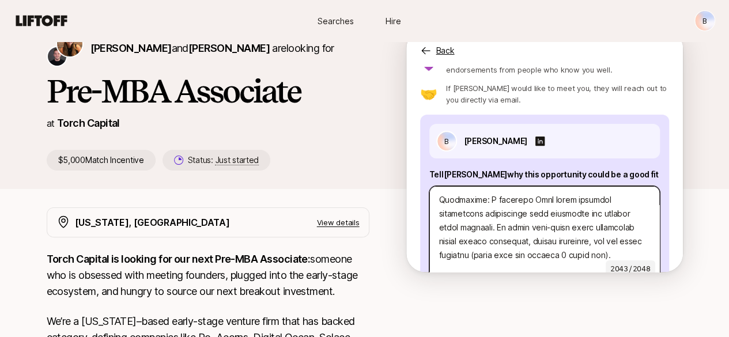
scroll to position [650, 0]
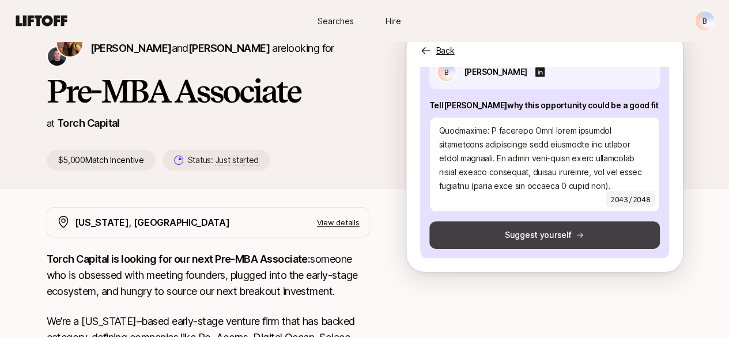
click at [644, 233] on button "Suggest yourself" at bounding box center [544, 235] width 231 height 28
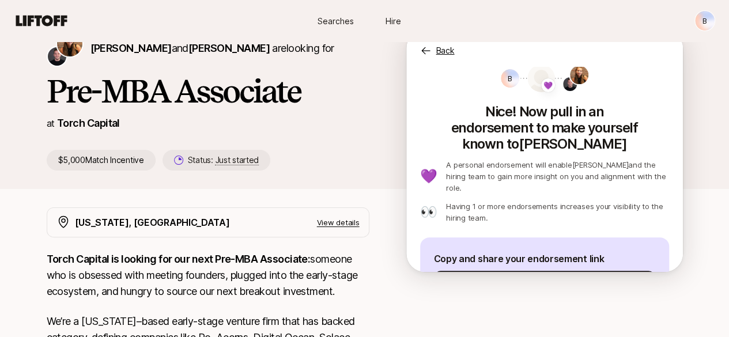
scroll to position [60, 0]
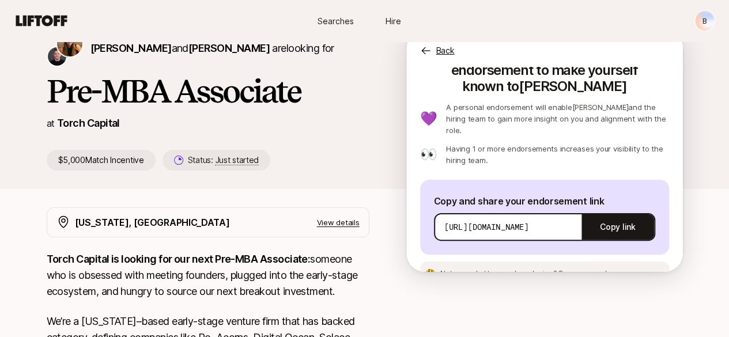
click at [462, 221] on p "https://app.liftoff.xyz/s/xeV2vG?token=20447d01-6086-425e-b8fd-f1c543b091ff&act…" at bounding box center [486, 227] width 85 height 12
click at [524, 221] on p "https://app.liftoff.xyz/s/xeV2vG?token=20447d01-6086-425e-b8fd-f1c543b091ff&act…" at bounding box center [486, 227] width 85 height 12
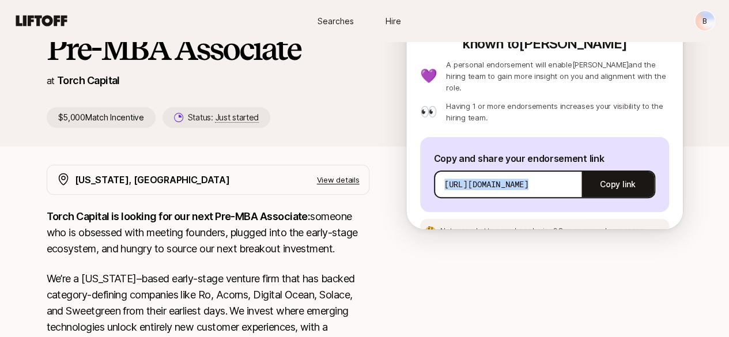
scroll to position [115, 0]
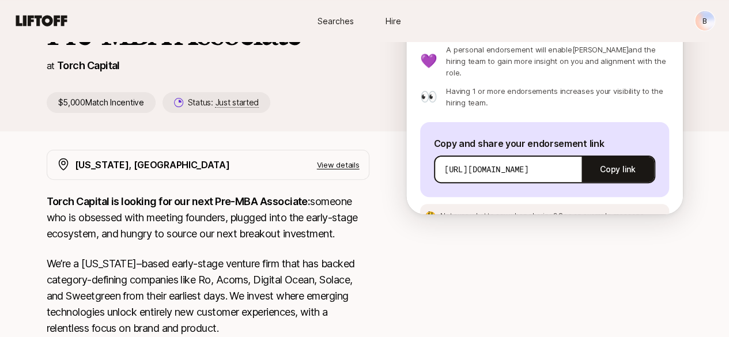
drag, startPoint x: 590, startPoint y: 189, endPoint x: 631, endPoint y: 188, distance: 40.9
click at [631, 212] on span "See an example message" at bounding box center [602, 216] width 86 height 9
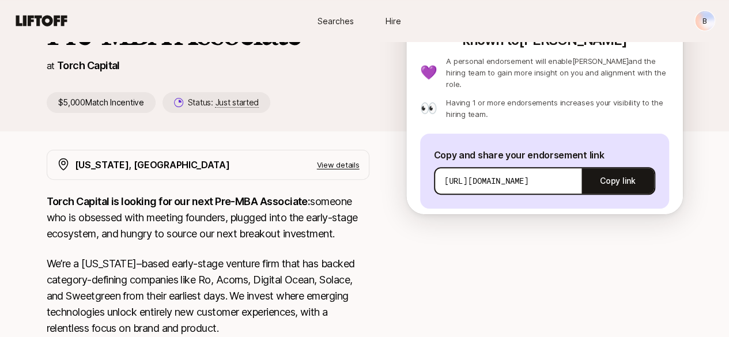
scroll to position [32, 0]
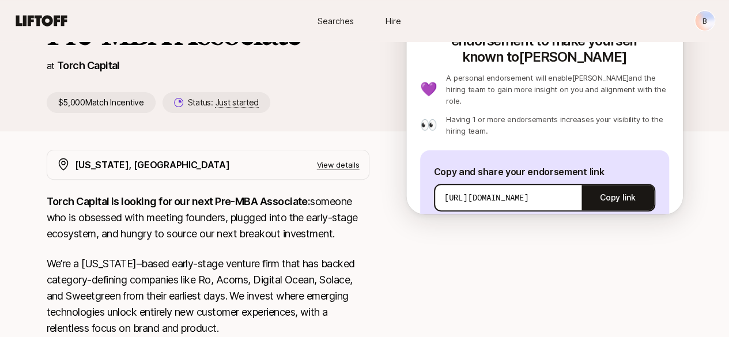
click at [521, 192] on p "https://app.liftoff.xyz/s/xeV2vG?token=20447d01-6086-425e-b8fd-f1c543b091ff&act…" at bounding box center [486, 198] width 85 height 12
click at [522, 192] on p "https://app.liftoff.xyz/s/xeV2vG?token=20447d01-6086-425e-b8fd-f1c543b091ff&act…" at bounding box center [486, 198] width 85 height 12
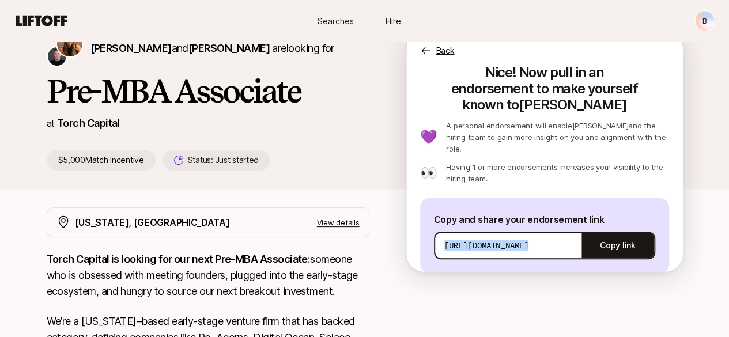
scroll to position [58, 0]
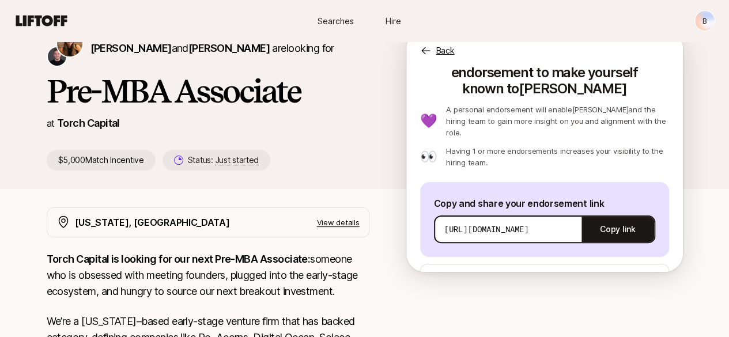
click at [500, 196] on p "Copy and share your endorsement link" at bounding box center [544, 203] width 221 height 15
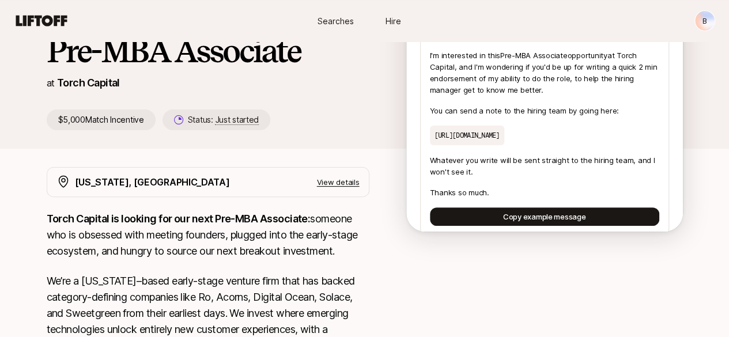
scroll to position [115, 0]
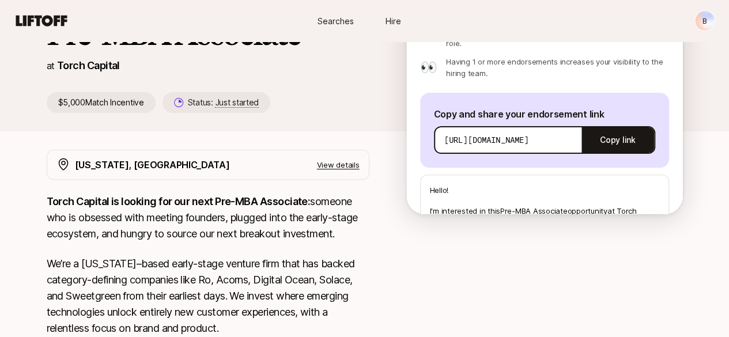
click at [647, 110] on div "Copy and share your endorsement link https://app.liftoff.xyz/s/xeV2vG?token=204…" at bounding box center [544, 130] width 249 height 75
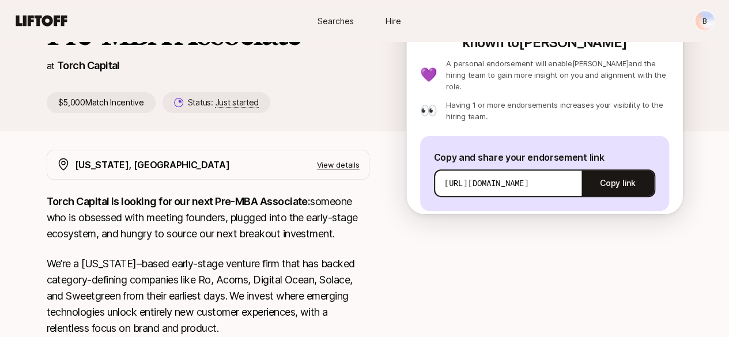
scroll to position [32, 0]
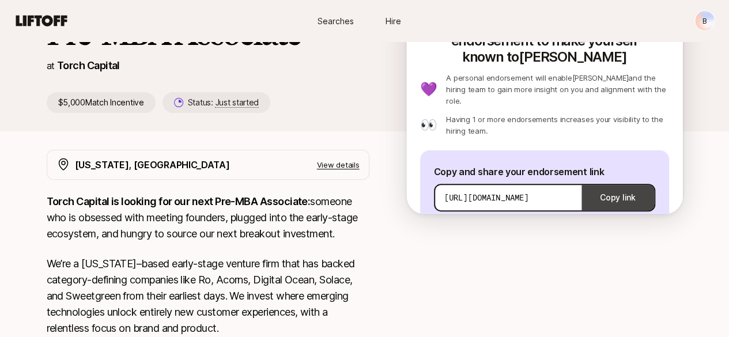
click at [625, 182] on button "Copy link" at bounding box center [618, 198] width 72 height 32
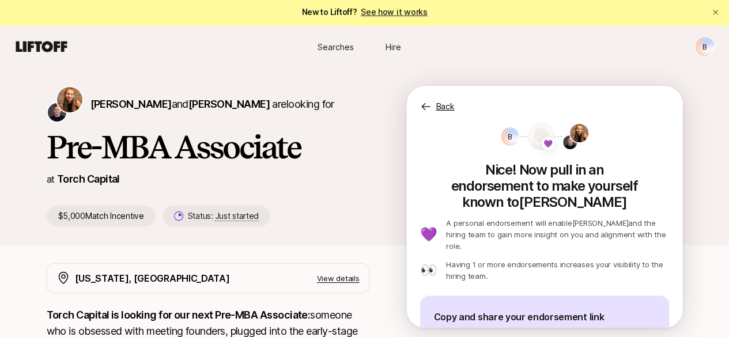
scroll to position [0, 0]
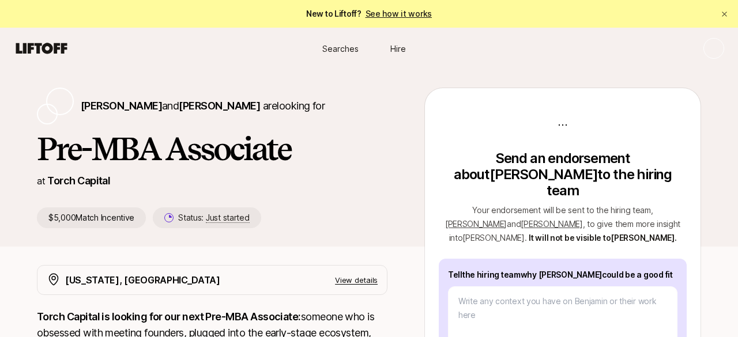
type textarea "x"
